Goal: Find contact information: Find contact information

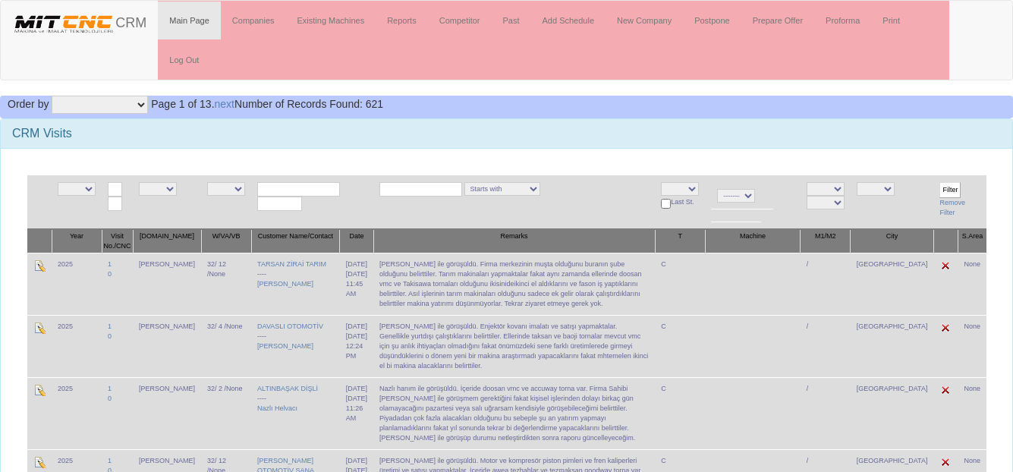
click at [291, 190] on input "text" at bounding box center [298, 189] width 83 height 14
click at [319, 212] on link "AKDAŞ SİLAH A.Ş." at bounding box center [306, 211] width 120 height 17
click at [955, 187] on input "Filter" at bounding box center [949, 190] width 21 height 16
drag, startPoint x: 313, startPoint y: 190, endPoint x: 275, endPoint y: 188, distance: 37.2
click at [275, 188] on input "AKDAŞ SİLAH A.Ş." at bounding box center [298, 189] width 83 height 14
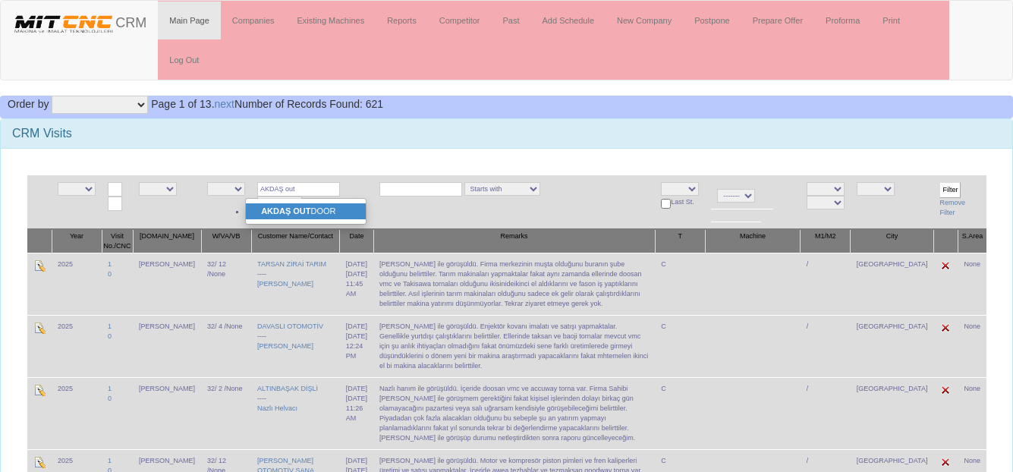
click at [297, 215] on strong "AKDAŞ OUT" at bounding box center [285, 210] width 49 height 9
type input "AKDAŞ OUTDOOR"
click at [948, 187] on input "Filter" at bounding box center [949, 190] width 21 height 16
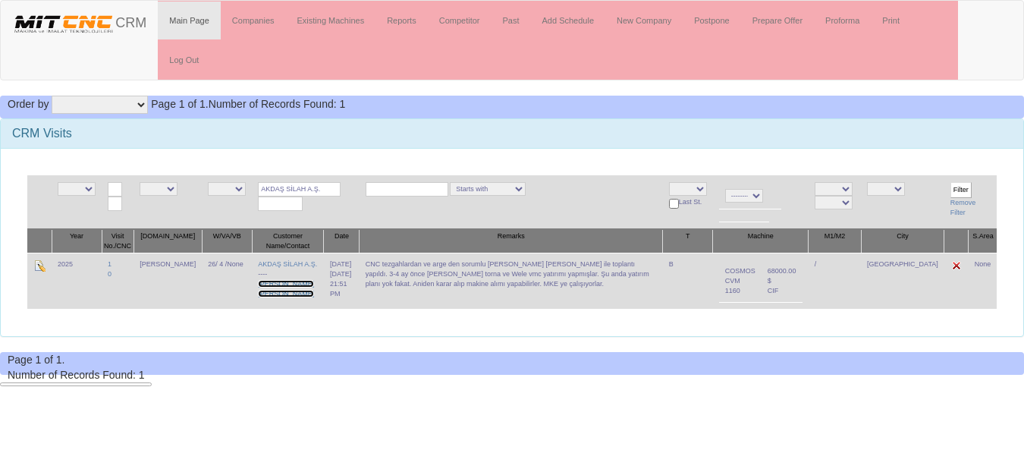
click at [269, 296] on link "[PERSON_NAME] [PERSON_NAME]" at bounding box center [286, 288] width 56 height 17
drag, startPoint x: 320, startPoint y: 189, endPoint x: 228, endPoint y: 187, distance: 91.8
click at [228, 187] on tr "NE E 2025 NE E ibrahim NE E 26 AKDAŞ SİLAH A.Ş. Starts with Contains Ends with …" at bounding box center [511, 202] width 969 height 54
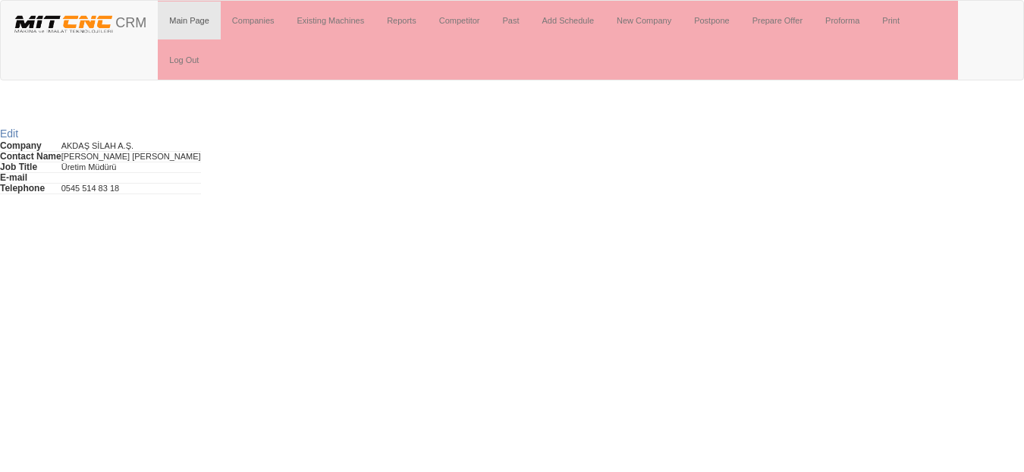
click at [96, 188] on td "0545 514 83 18" at bounding box center [131, 189] width 140 height 11
click at [106, 188] on td "0545 514 83 18" at bounding box center [131, 189] width 140 height 11
click at [118, 188] on td "0545 514 83 18" at bounding box center [131, 189] width 140 height 11
click at [122, 188] on td "0545 514 83 18" at bounding box center [131, 189] width 140 height 11
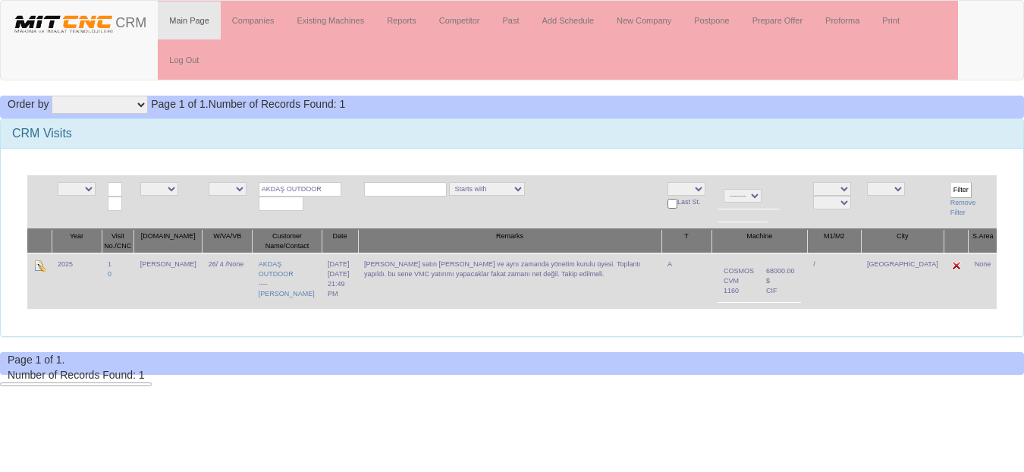
click at [258, 299] on td "AKDAŞ OUTDOOR ---- Ömer Ceviz" at bounding box center [287, 281] width 69 height 56
click at [268, 297] on link "Ömer Ceviz" at bounding box center [287, 294] width 56 height 8
